Goal: Task Accomplishment & Management: Manage account settings

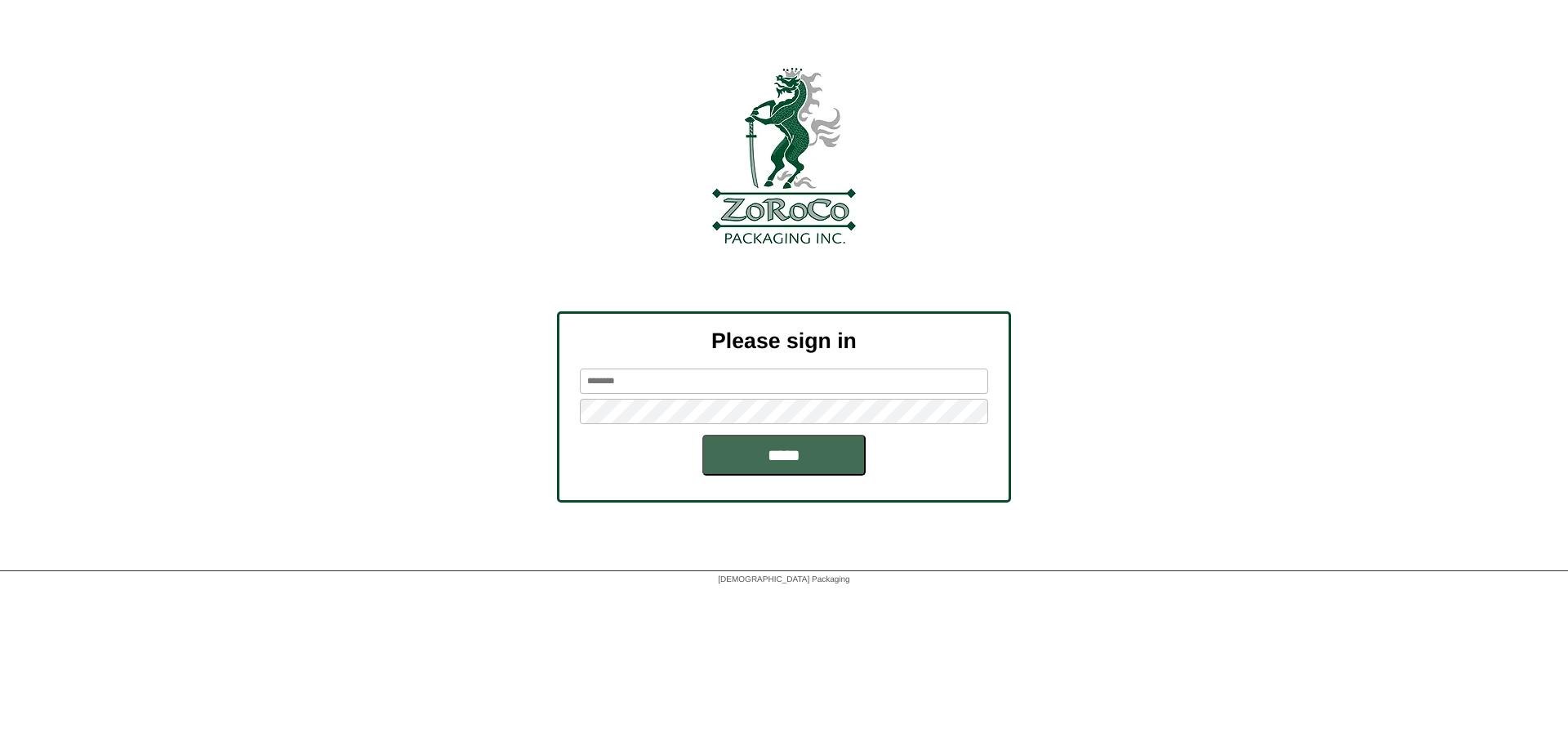
type input "******"
click at [793, 459] on input "*****" at bounding box center [784, 456] width 163 height 41
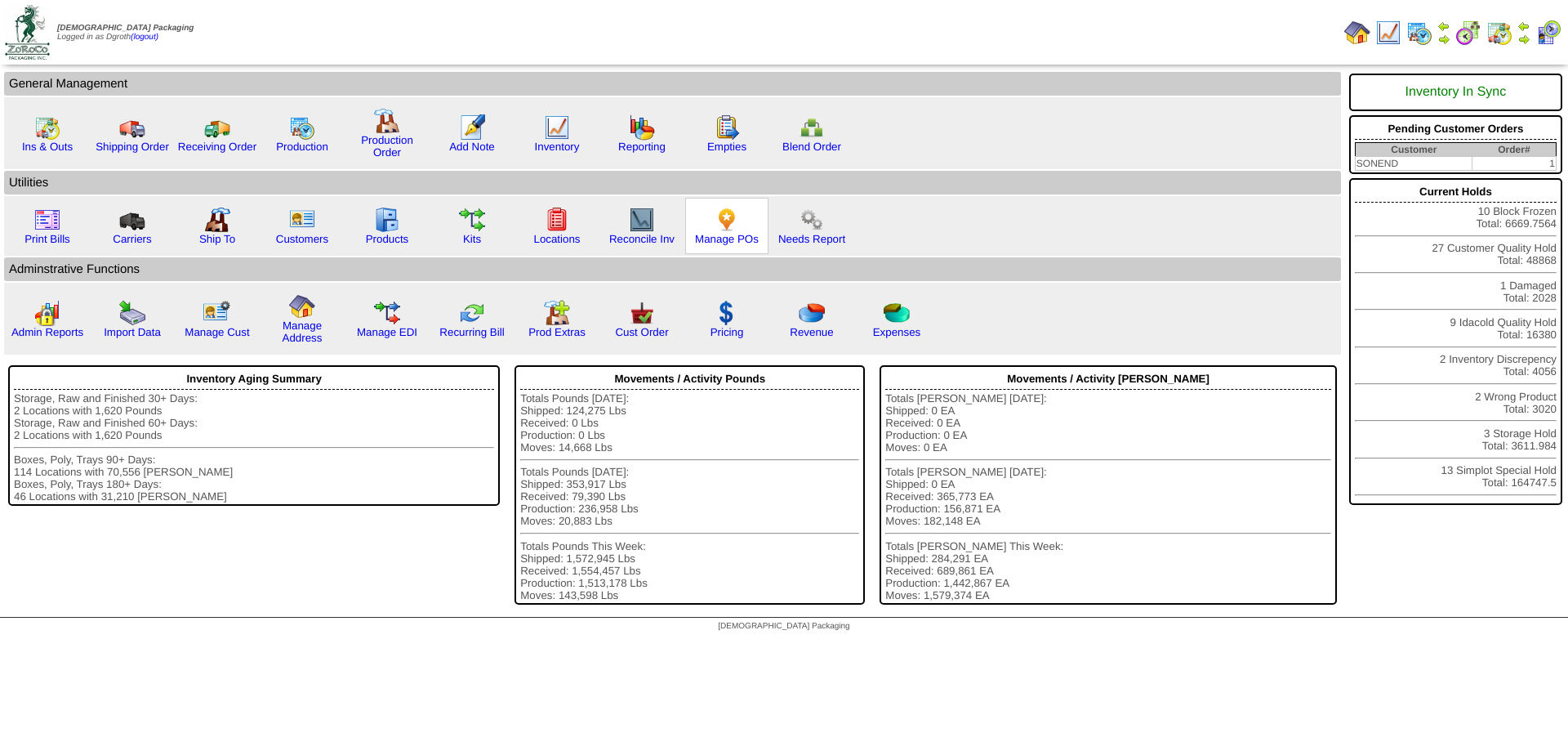
click at [716, 223] on img at bounding box center [727, 219] width 27 height 27
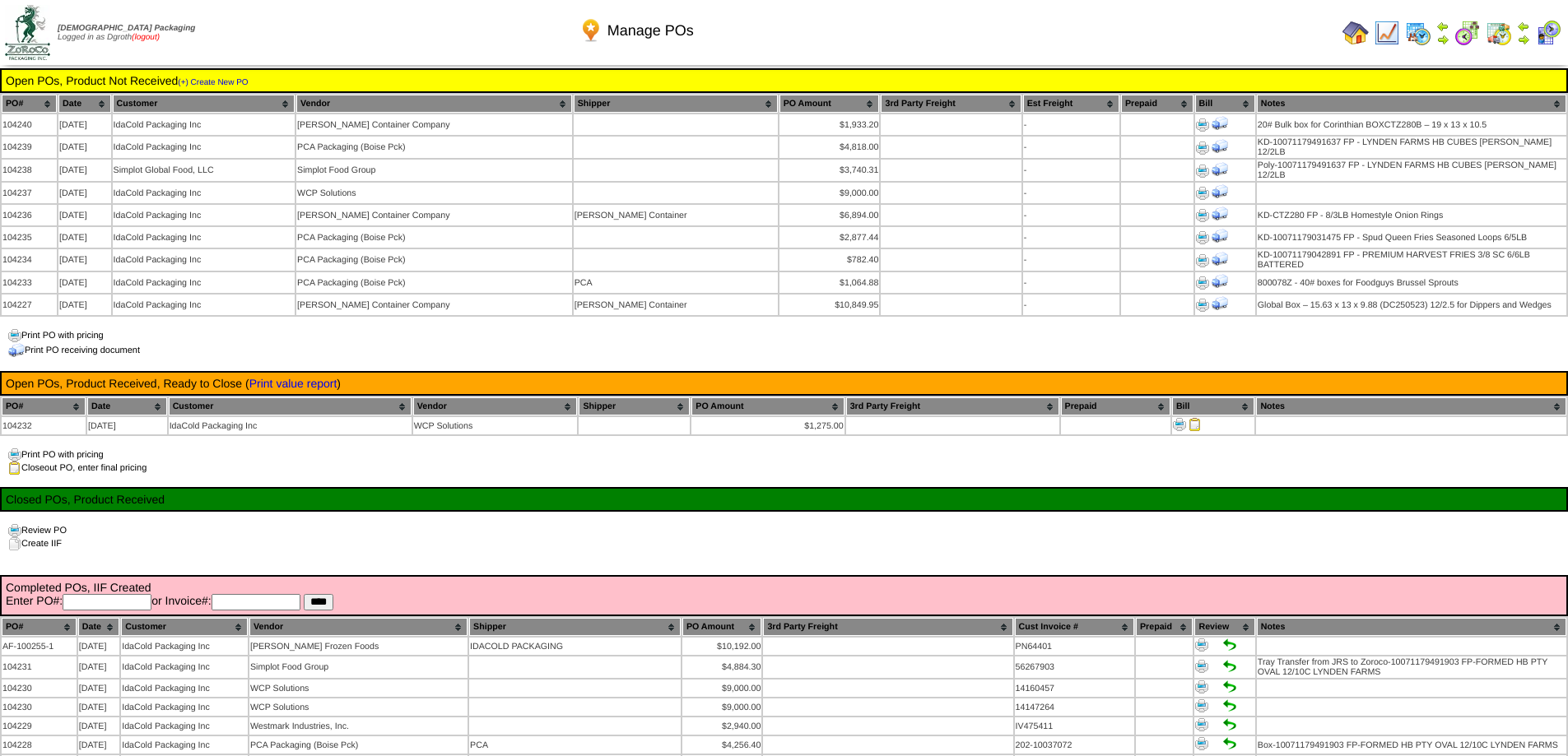
click at [160, 39] on link "(logout)" at bounding box center [146, 37] width 28 height 9
